Goal: Task Accomplishment & Management: Use online tool/utility

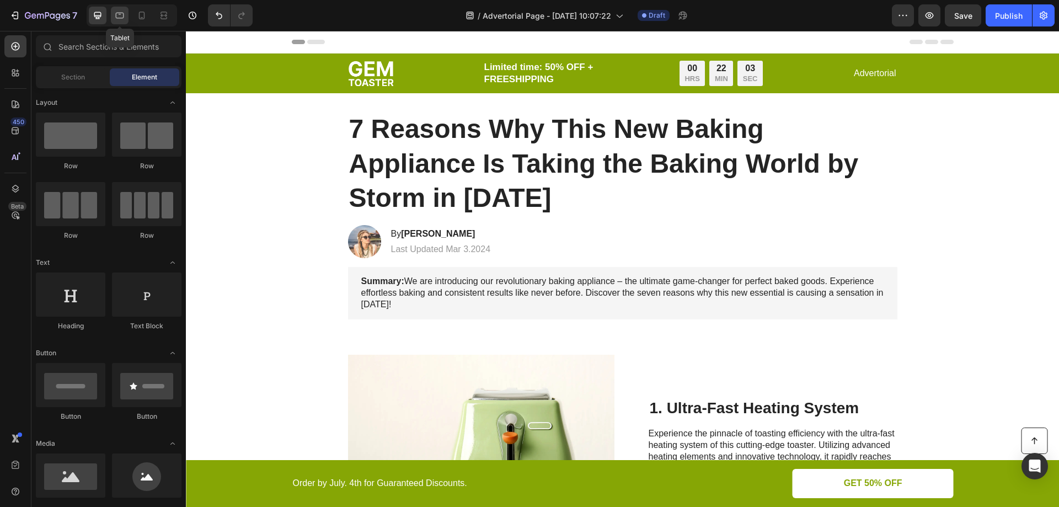
click at [115, 15] on icon at bounding box center [119, 15] width 11 height 11
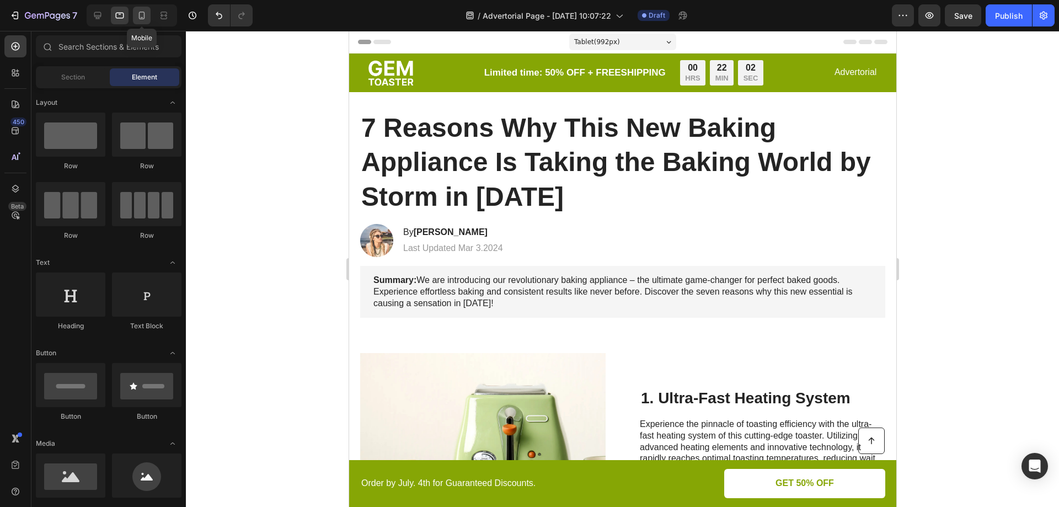
click at [144, 14] on icon at bounding box center [142, 16] width 6 height 8
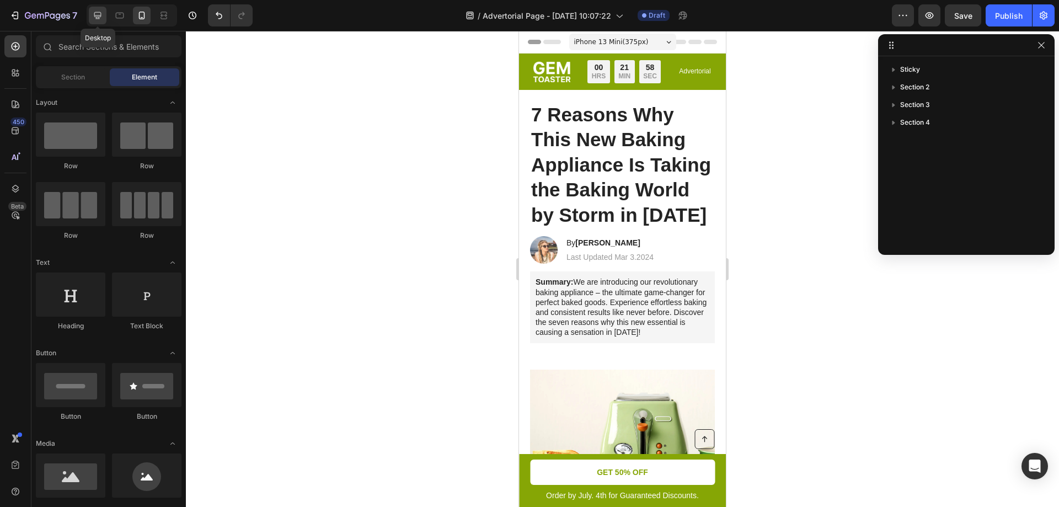
click at [95, 15] on icon at bounding box center [97, 15] width 11 height 11
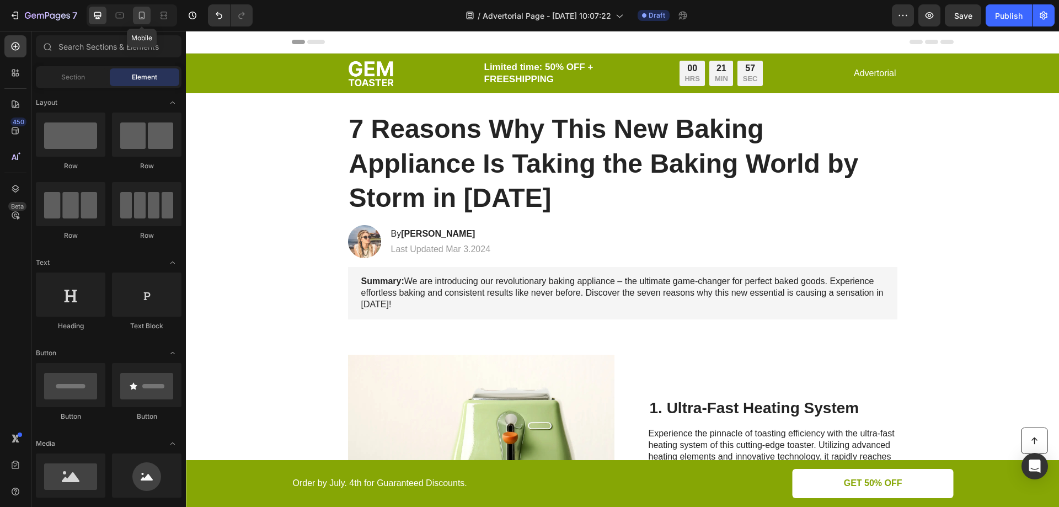
click at [141, 15] on icon at bounding box center [141, 15] width 11 height 11
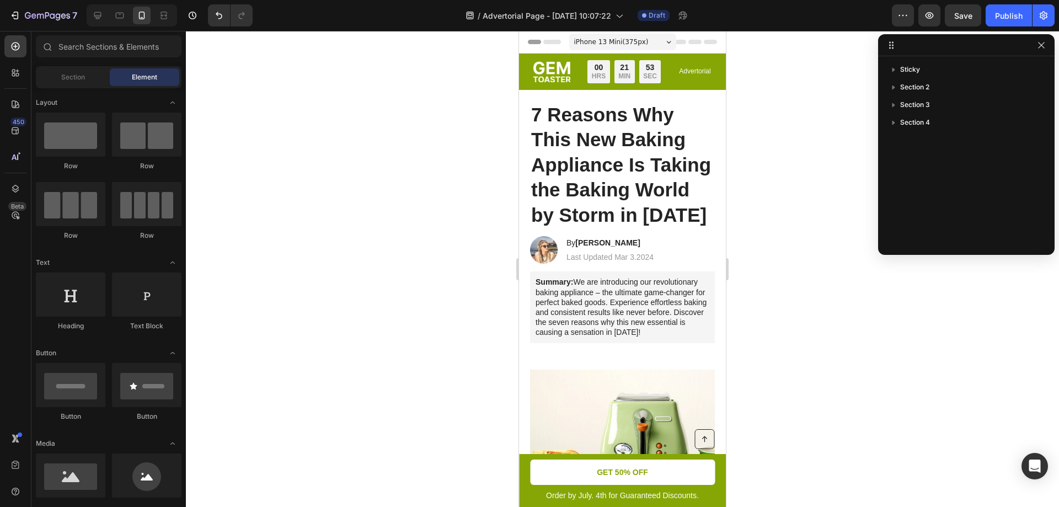
click at [662, 43] on div "iPhone 13 Mini ( 375 px)" at bounding box center [622, 42] width 107 height 17
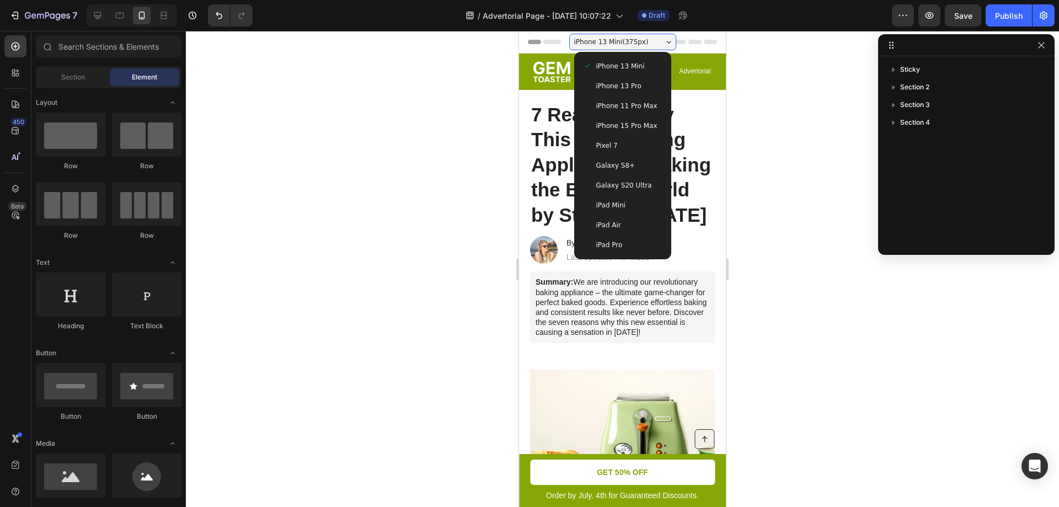
click at [624, 80] on div "iPhone 13 Pro" at bounding box center [622, 86] width 88 height 20
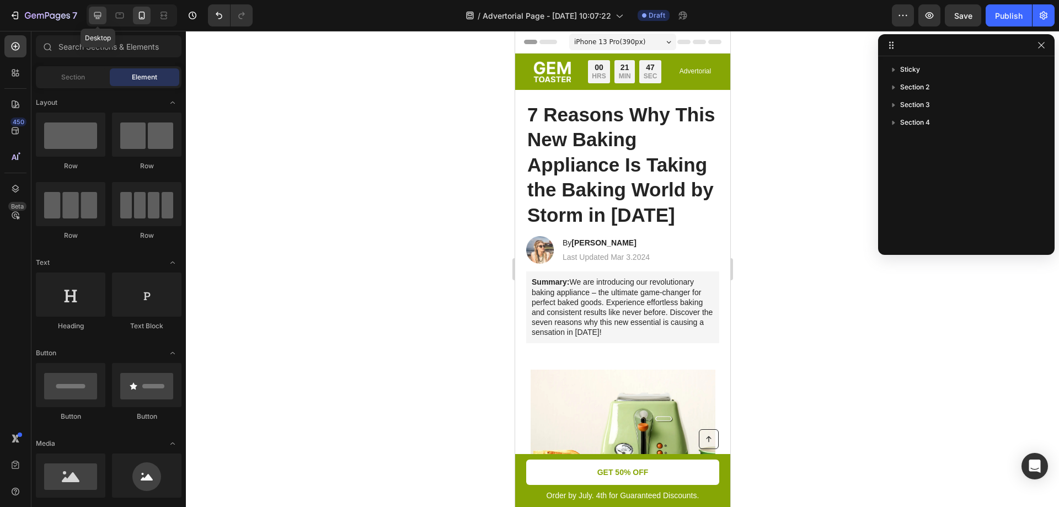
click at [94, 15] on icon at bounding box center [97, 15] width 11 height 11
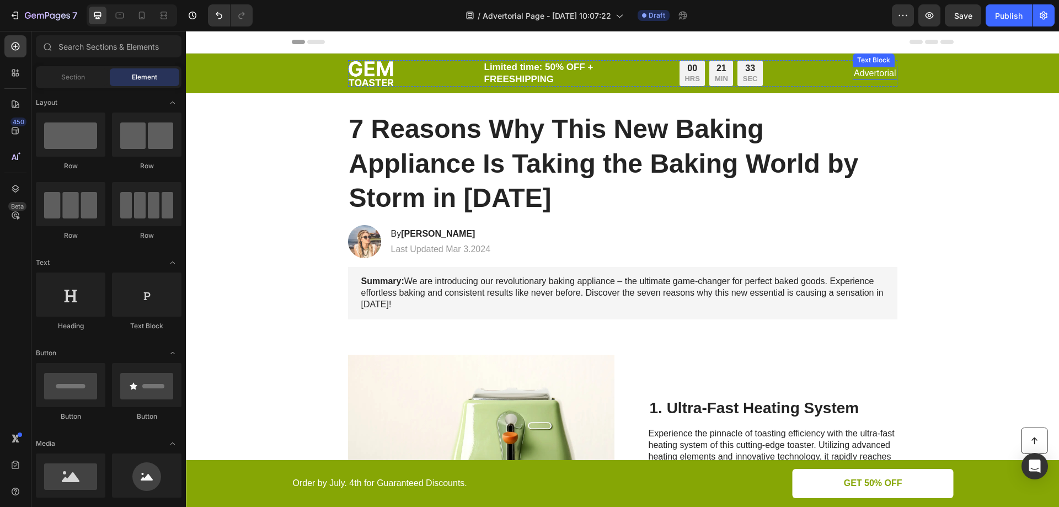
click at [860, 74] on p "Advertorial" at bounding box center [875, 74] width 42 height 12
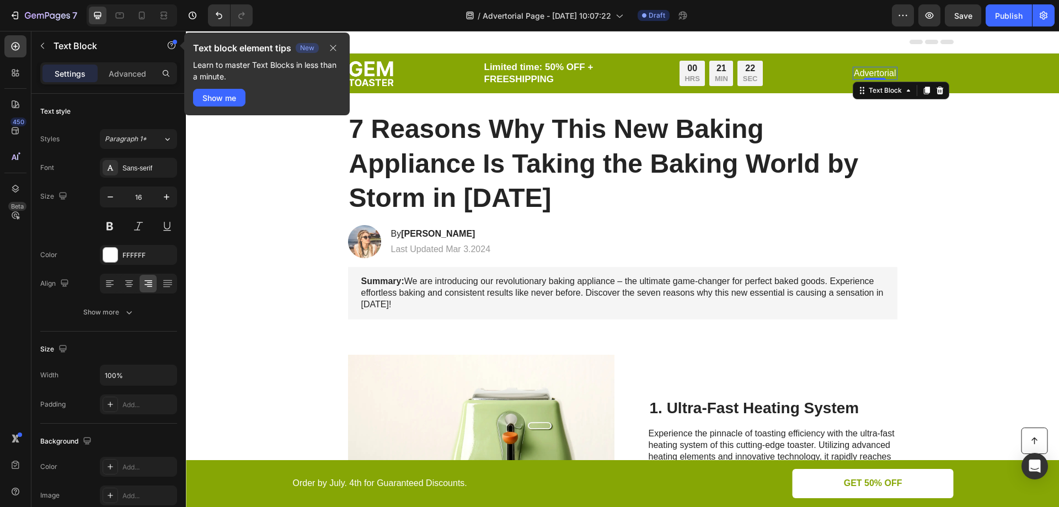
click at [872, 72] on p "Advertorial" at bounding box center [875, 74] width 42 height 12
click at [883, 72] on p "Advertorial" at bounding box center [875, 74] width 42 height 12
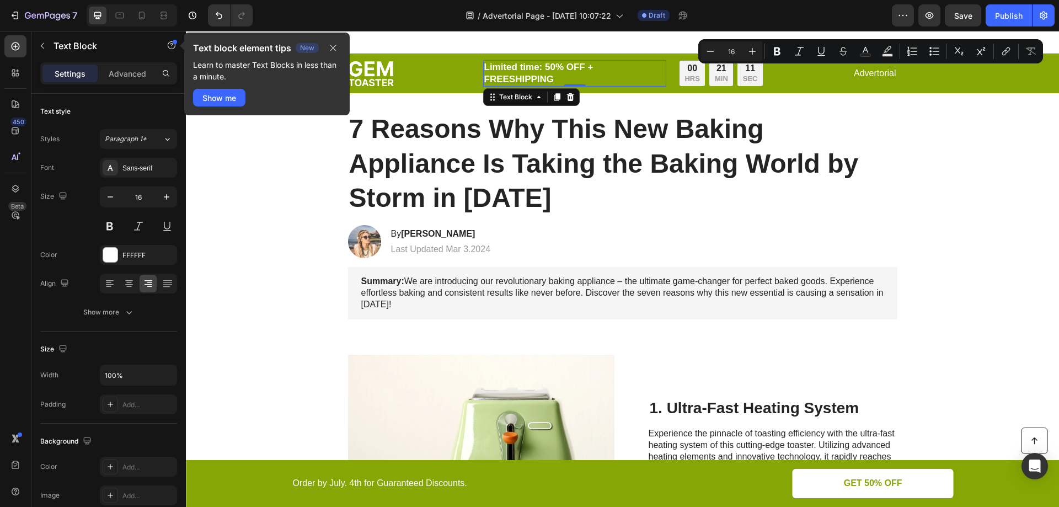
click at [647, 77] on p "Limited time: 50% OFF + FREESHIPPING" at bounding box center [574, 73] width 181 height 24
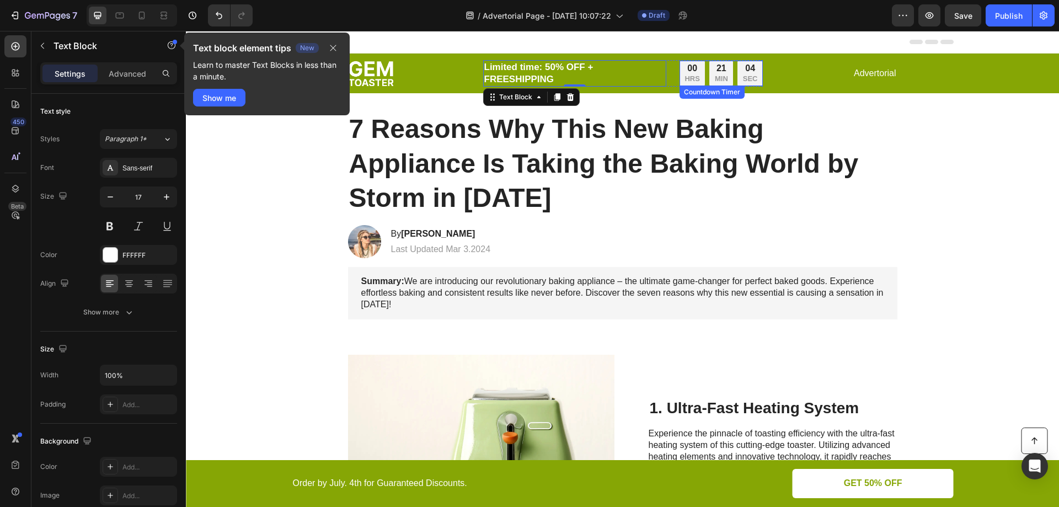
click at [691, 72] on div "00" at bounding box center [691, 69] width 15 height 12
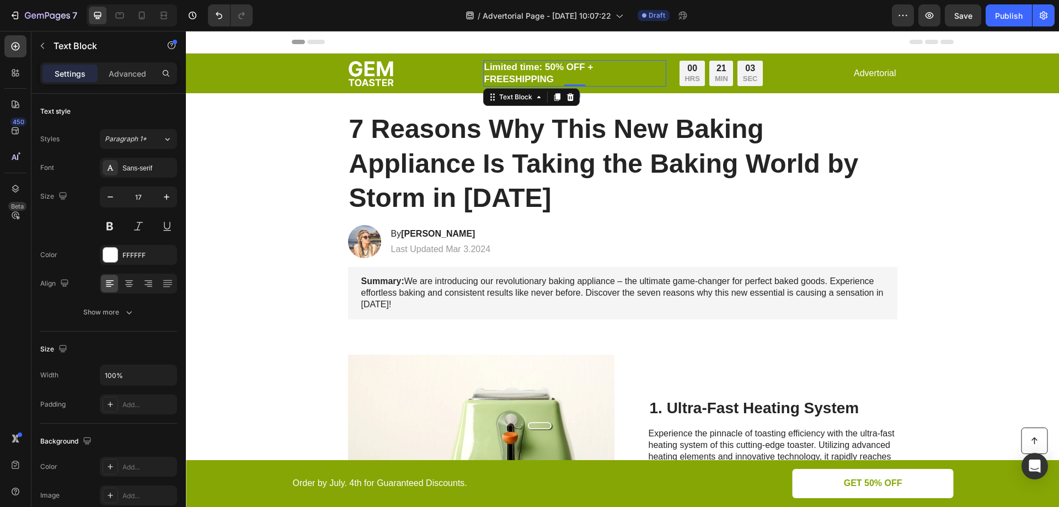
click at [559, 78] on p "Limited time: 50% OFF + FREESHIPPING" at bounding box center [574, 73] width 181 height 24
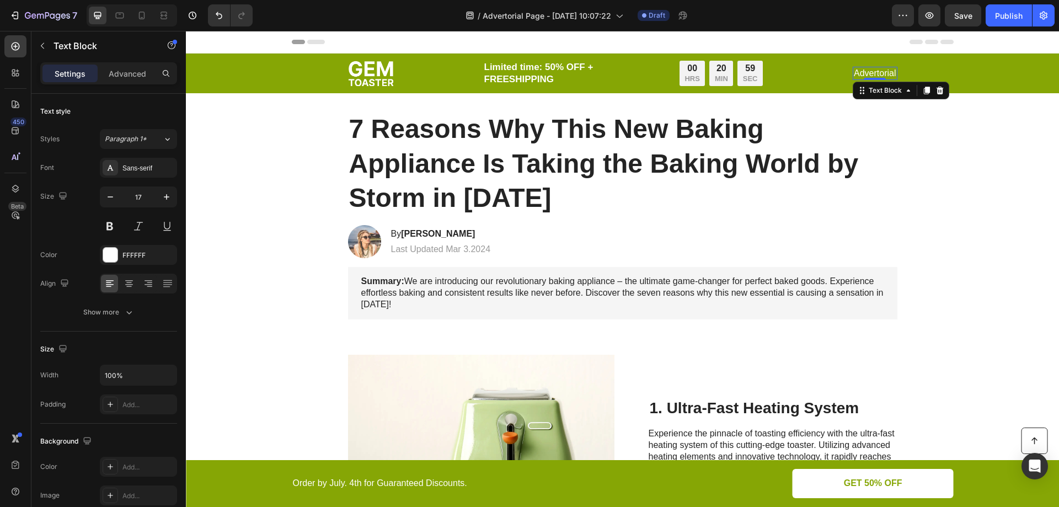
click at [864, 72] on p "Advertorial" at bounding box center [875, 74] width 42 height 12
click at [518, 74] on p "Limited time: 50% OFF + FREESHIPPING" at bounding box center [574, 73] width 181 height 24
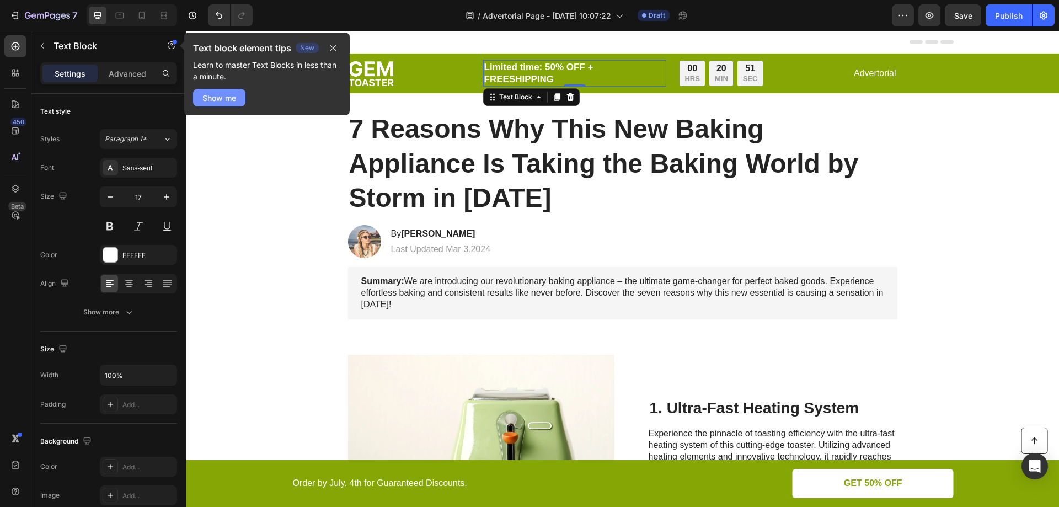
click at [236, 93] on div "Show me" at bounding box center [219, 98] width 34 height 12
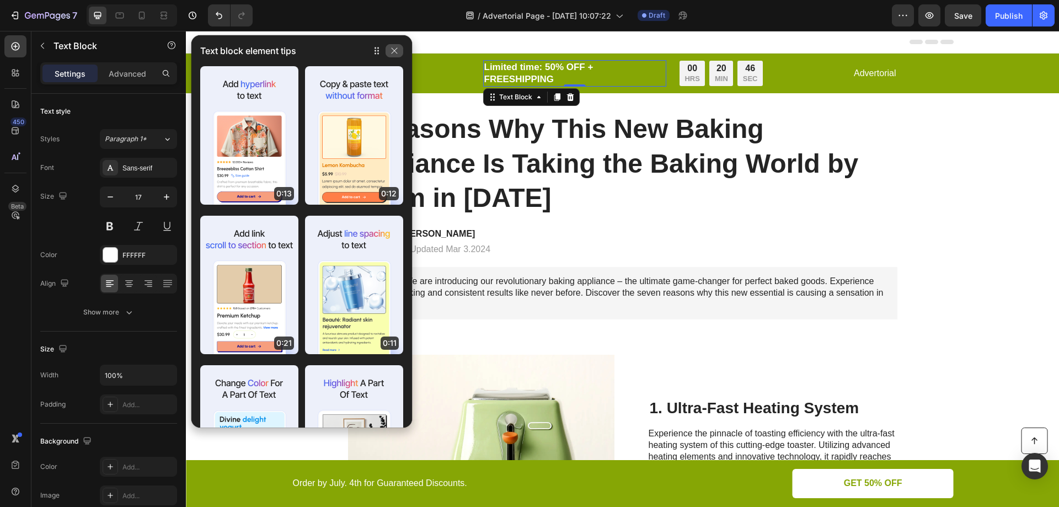
drag, startPoint x: 400, startPoint y: 52, endPoint x: 272, endPoint y: 43, distance: 127.7
click at [400, 52] on button "button" at bounding box center [394, 50] width 18 height 13
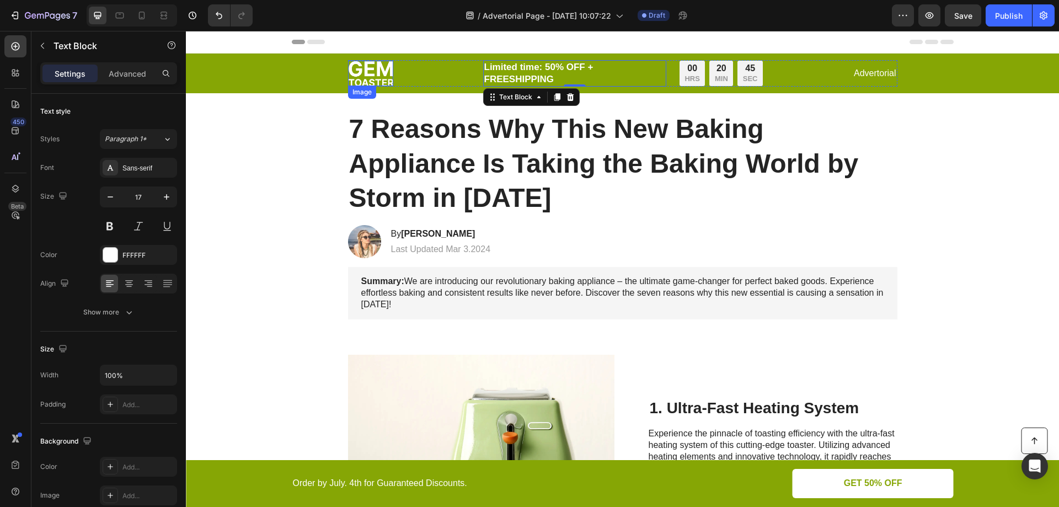
click at [363, 71] on img at bounding box center [370, 73] width 45 height 25
click at [513, 68] on p "Limited time: 50% OFF + FREESHIPPING" at bounding box center [574, 73] width 181 height 24
click at [872, 71] on p "Advertorial" at bounding box center [875, 74] width 42 height 12
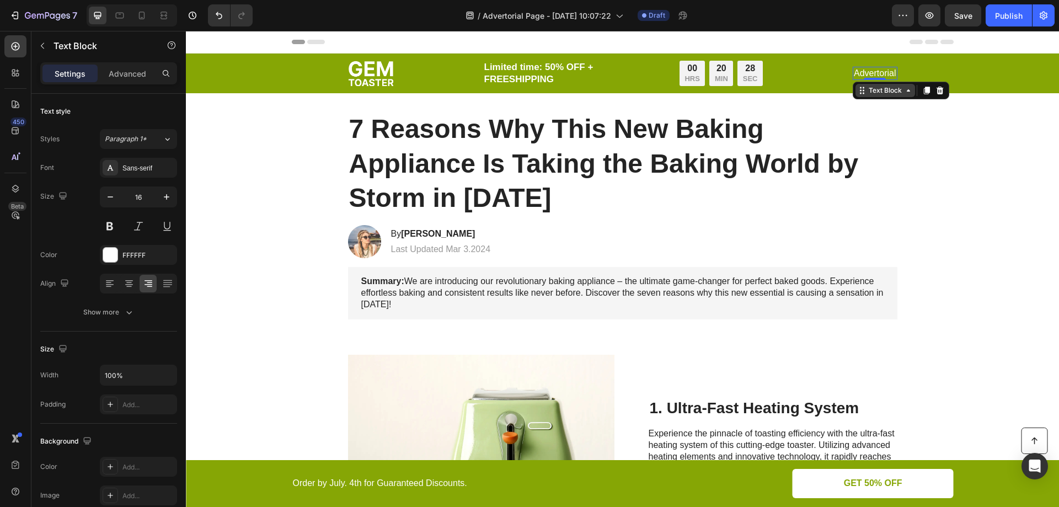
click at [908, 93] on icon at bounding box center [908, 90] width 9 height 9
click at [908, 93] on div "Text Block" at bounding box center [885, 90] width 60 height 13
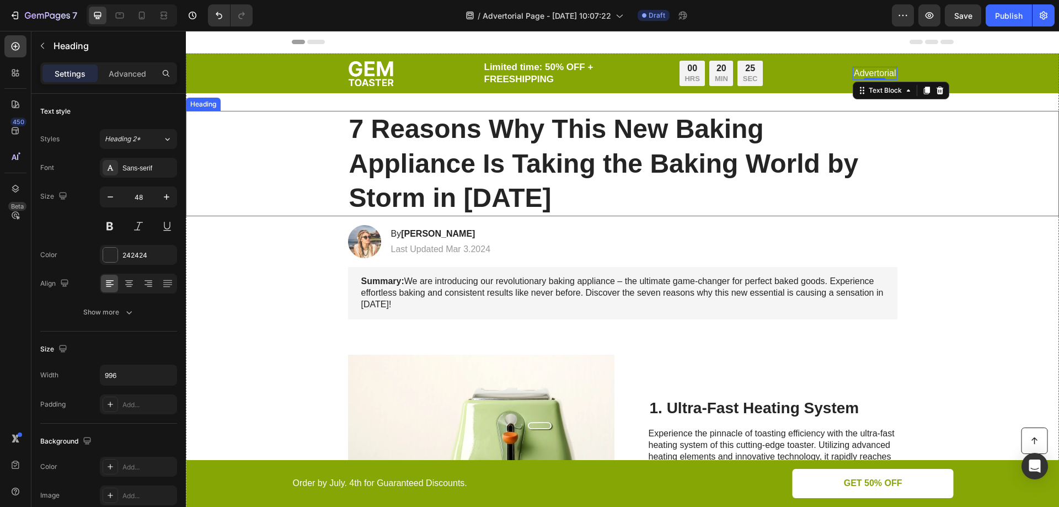
click at [934, 160] on div "7 Reasons Why This New Baking Appliance Is Taking the Baking World by Storm in …" at bounding box center [622, 163] width 851 height 105
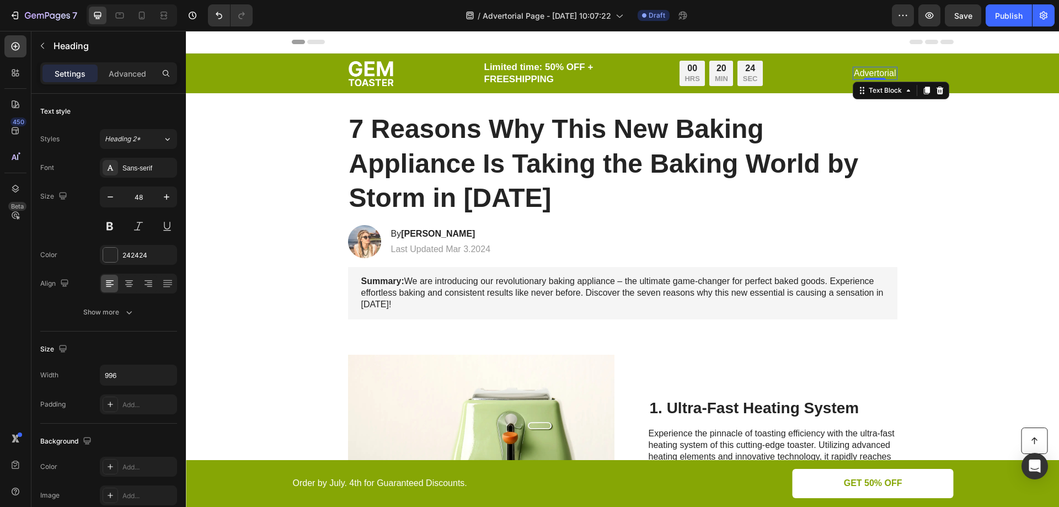
click at [872, 77] on p "Advertorial" at bounding box center [875, 74] width 42 height 12
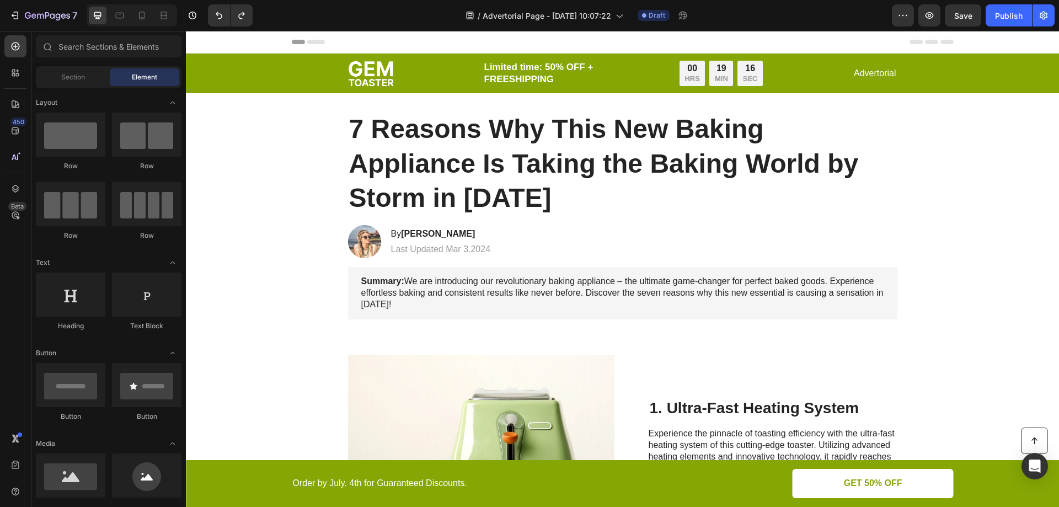
click at [262, 68] on div "Image Limited time: 50% OFF + FREESHIPPING Text Block 00 HRS 19 MIN 16 SEC Coun…" at bounding box center [622, 73] width 851 height 26
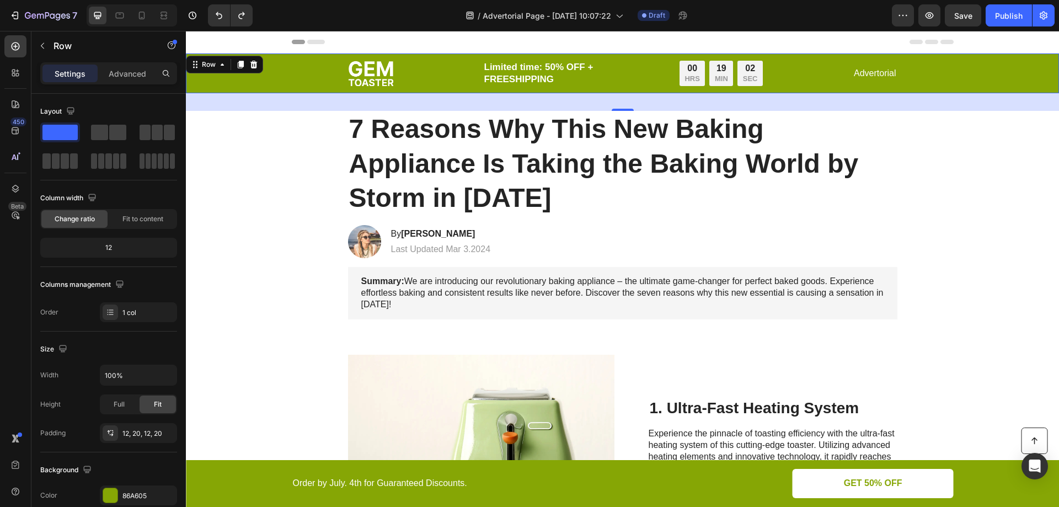
click at [10, 320] on div "450 Beta" at bounding box center [15, 231] width 22 height 392
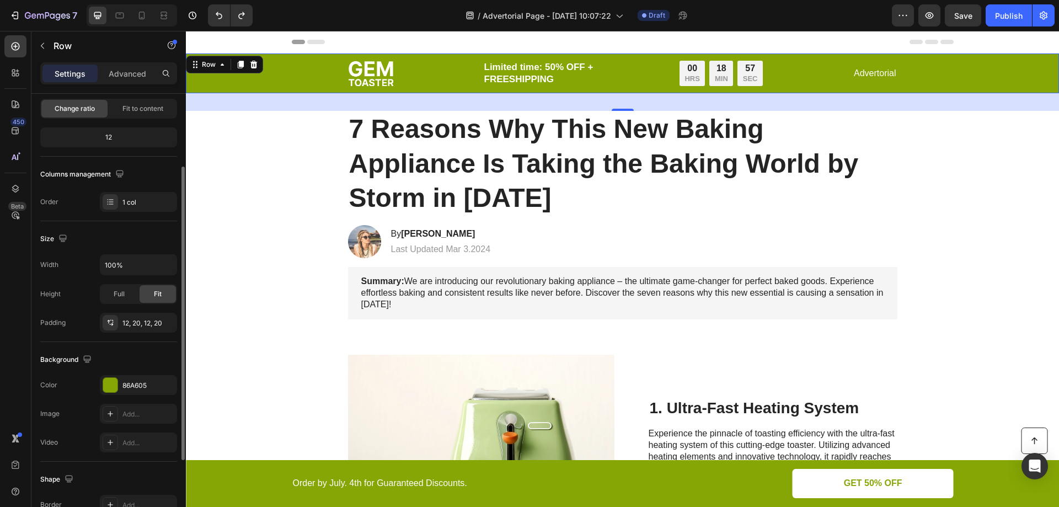
scroll to position [165, 0]
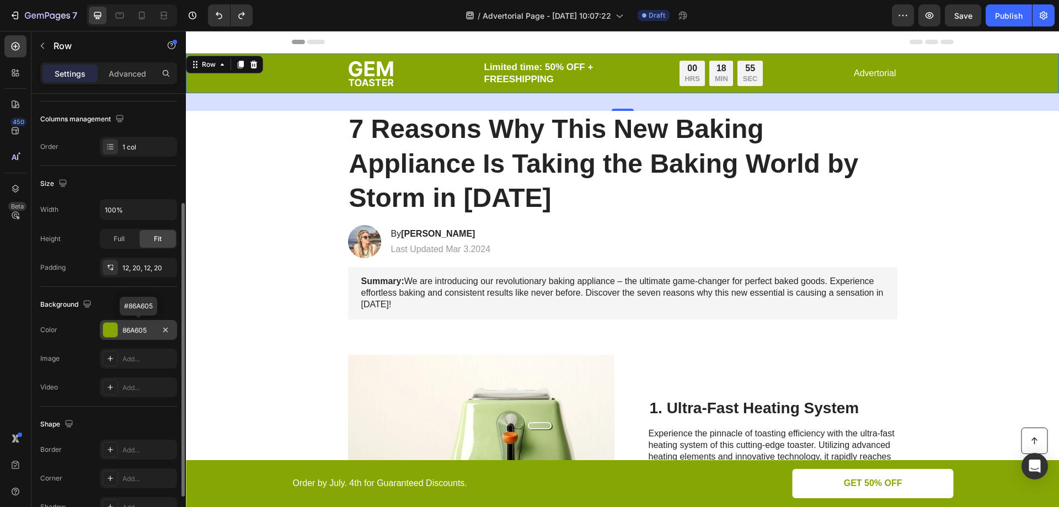
click at [143, 330] on div "86A605" at bounding box center [138, 330] width 32 height 10
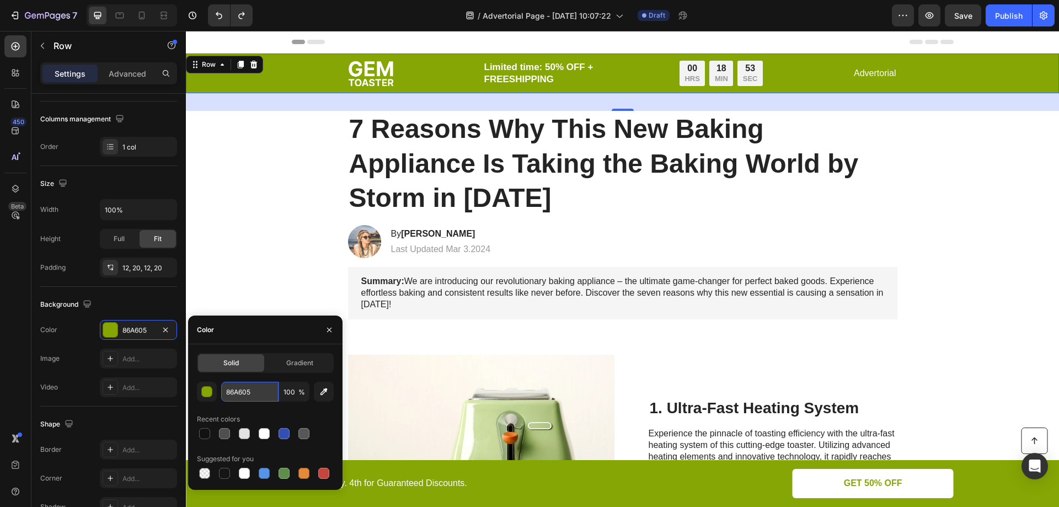
paste input "679C5D"
type input "679C5D"
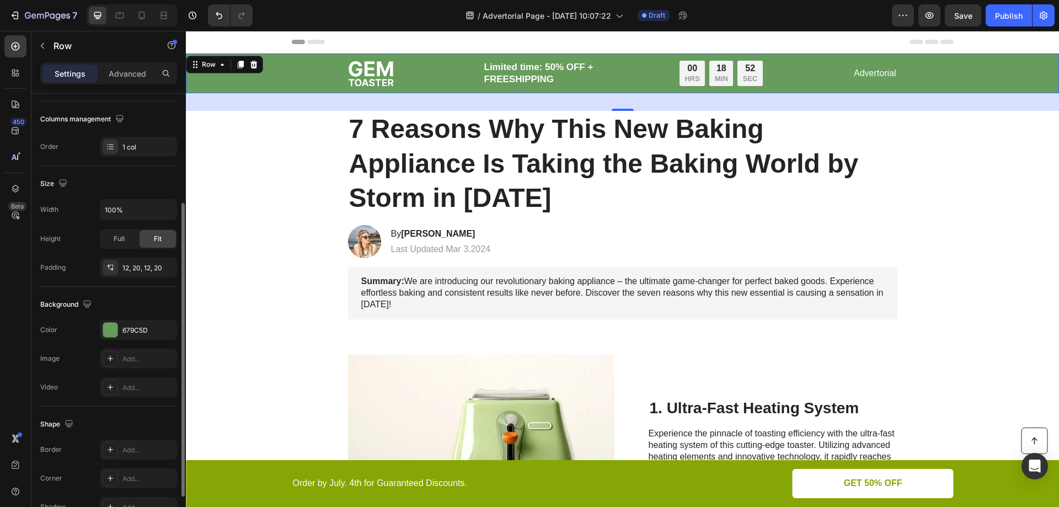
click at [133, 298] on div "Background" at bounding box center [108, 305] width 137 height 18
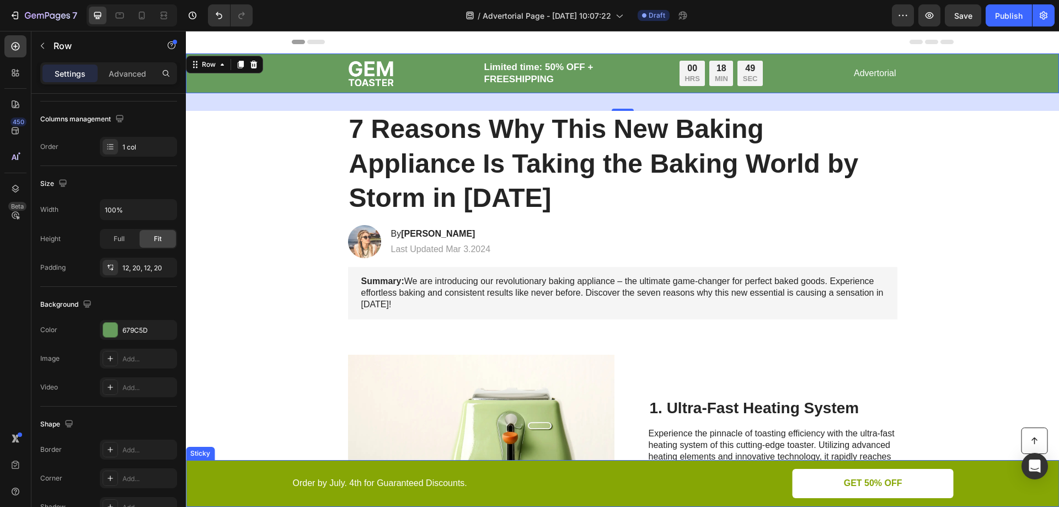
click at [238, 481] on div "Button Order by July. 4th for Guaranteed Discounts. Text Block GET 50% OFF Butt…" at bounding box center [622, 483] width 851 height 29
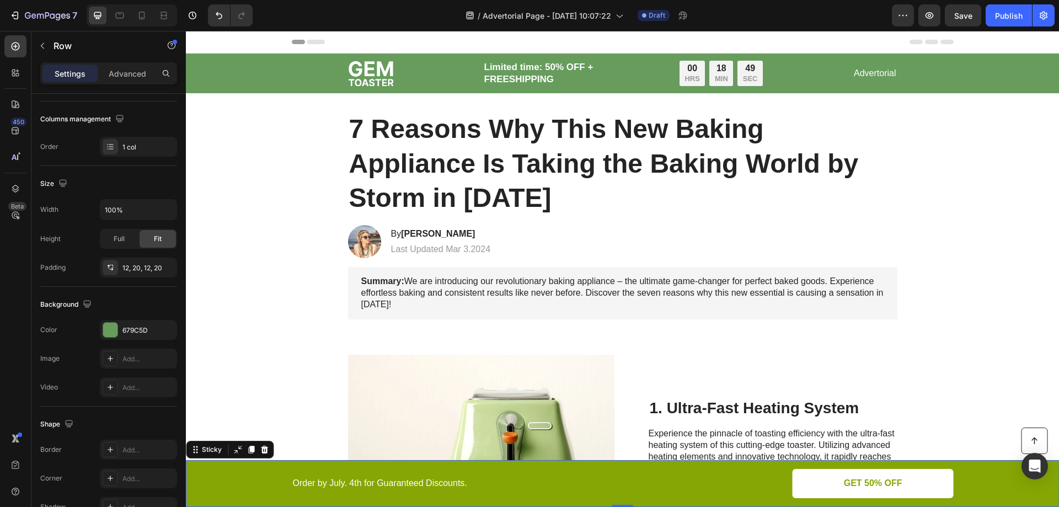
scroll to position [0, 0]
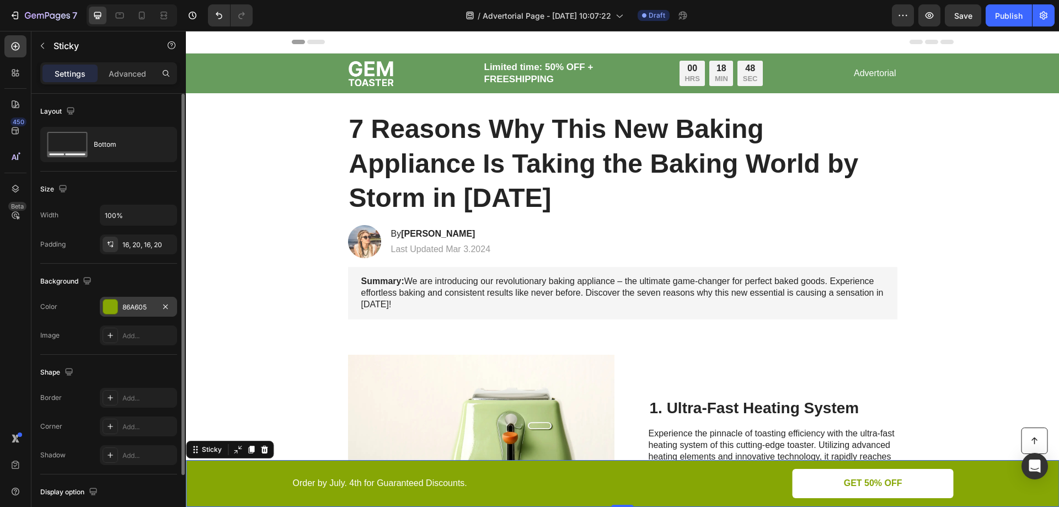
click at [145, 306] on div "86A605" at bounding box center [138, 307] width 32 height 10
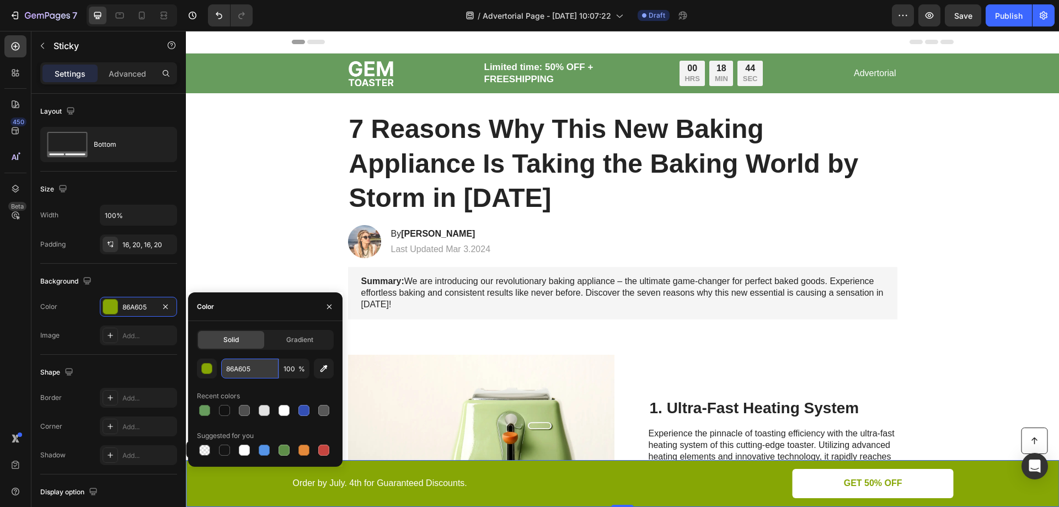
paste input "679C5D"
type input "679C5D"
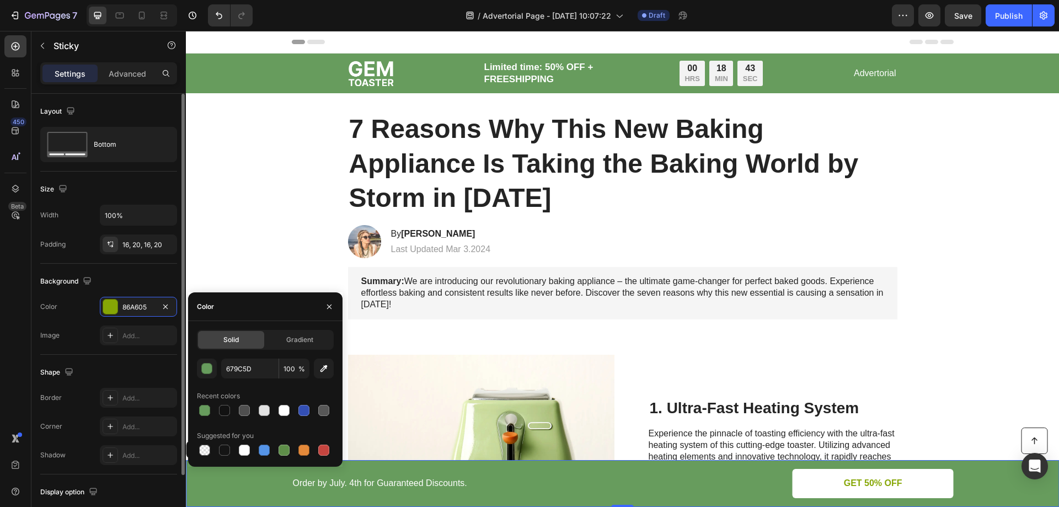
click at [123, 278] on div "Background" at bounding box center [108, 281] width 137 height 18
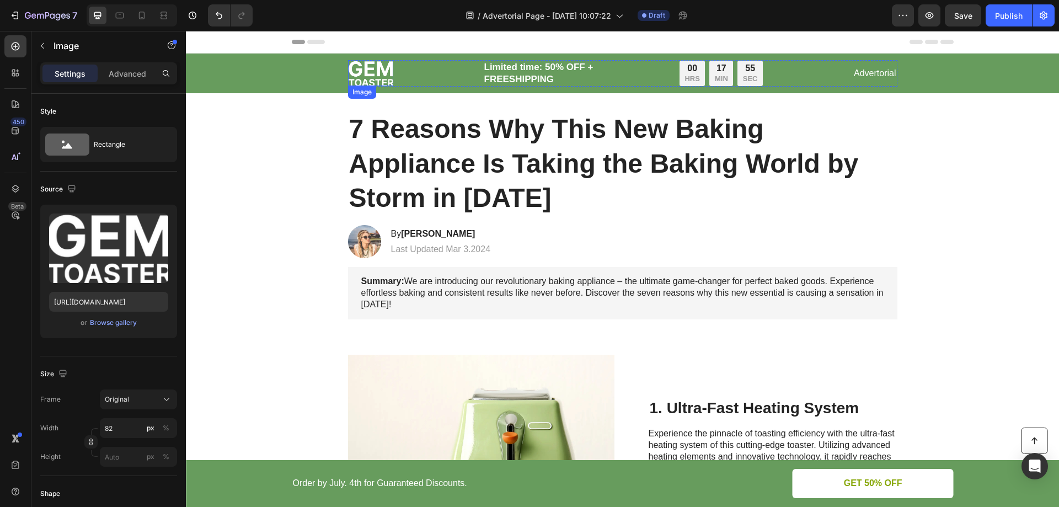
click at [356, 65] on img at bounding box center [370, 73] width 45 height 25
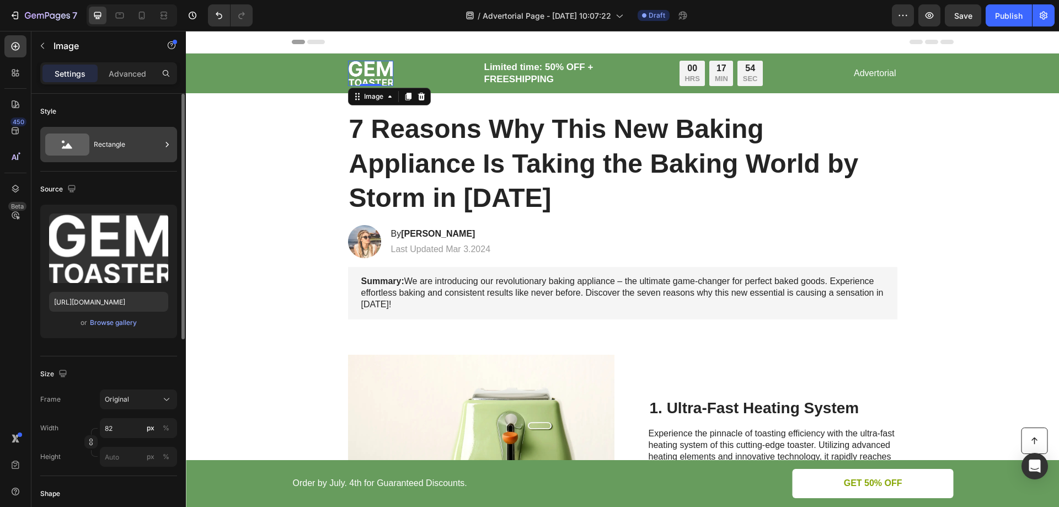
click at [108, 148] on div "Rectangle" at bounding box center [127, 144] width 67 height 25
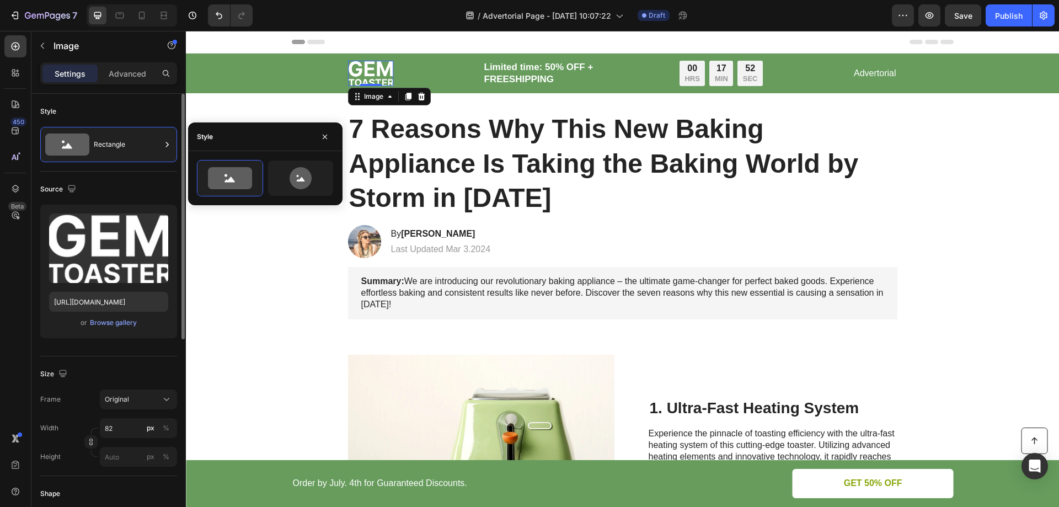
click at [105, 105] on div "Style" at bounding box center [108, 112] width 137 height 18
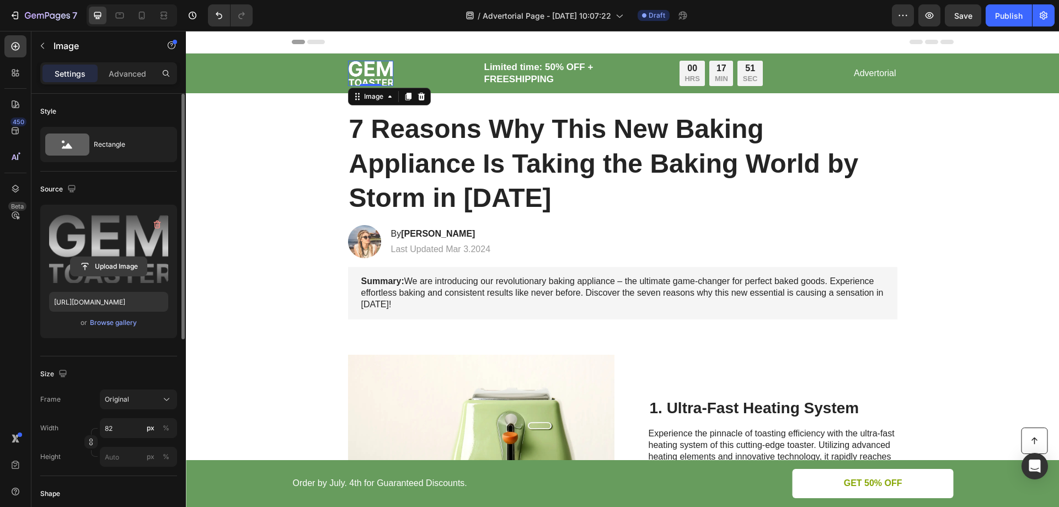
click at [112, 267] on input "file" at bounding box center [109, 266] width 76 height 19
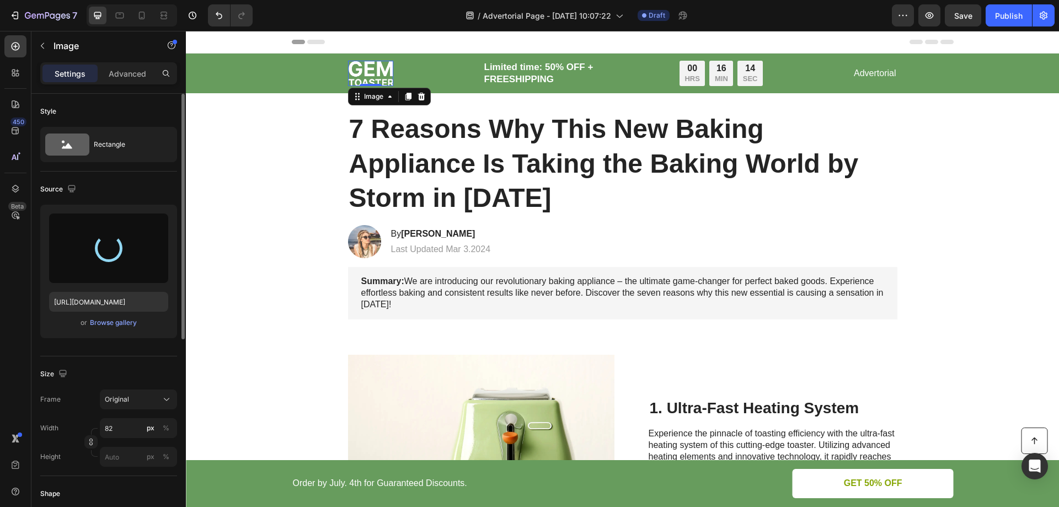
type input "[URL][DOMAIN_NAME]"
